Goal: Navigation & Orientation: Find specific page/section

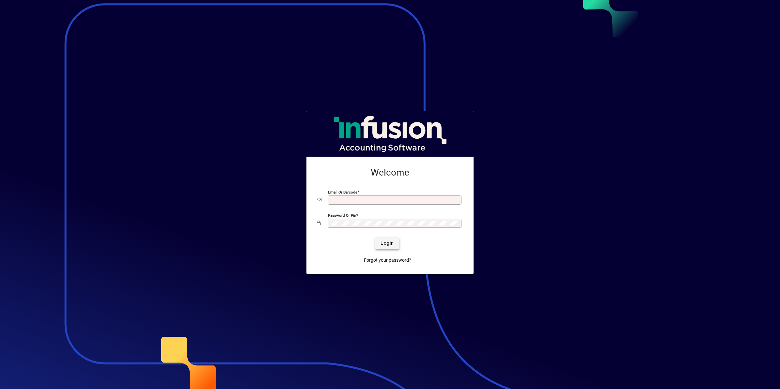
type input "**********"
click at [386, 240] on span "Login" at bounding box center [387, 243] width 13 height 7
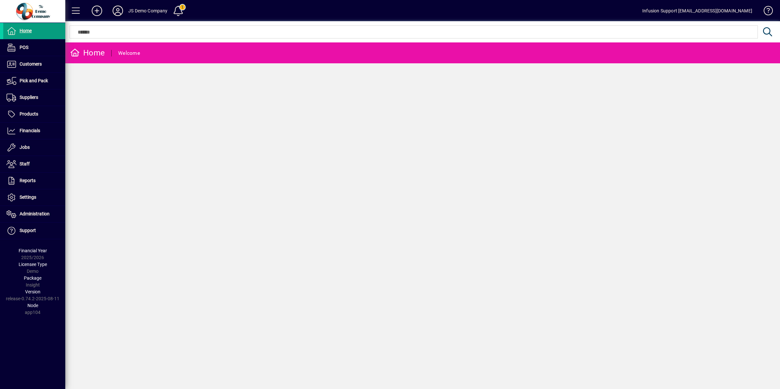
click at [117, 14] on icon at bounding box center [117, 11] width 13 height 10
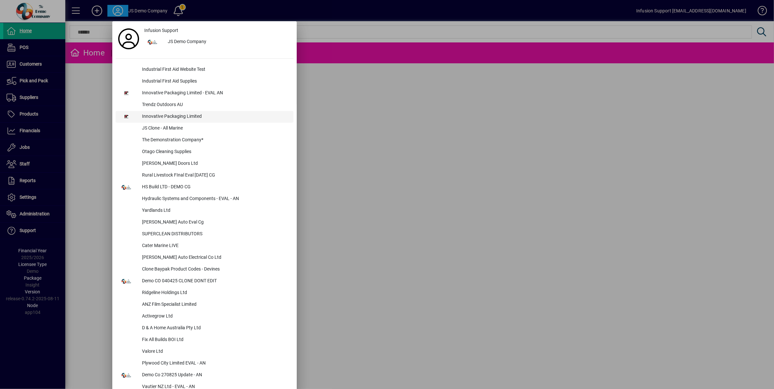
click at [164, 115] on div "Innovative Packaging Limited" at bounding box center [215, 117] width 157 height 12
